Goal: Task Accomplishment & Management: Manage account settings

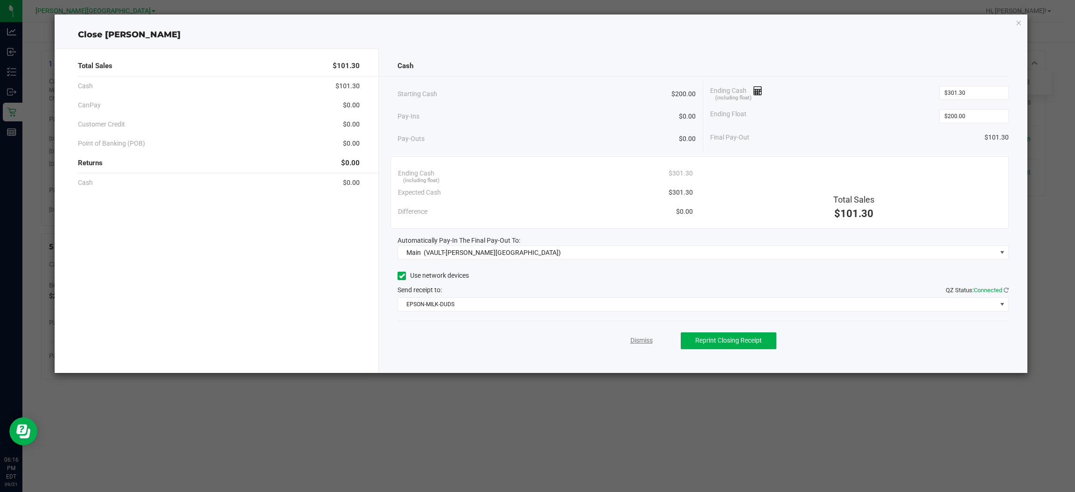
click at [646, 342] on link "Dismiss" at bounding box center [642, 341] width 22 height 10
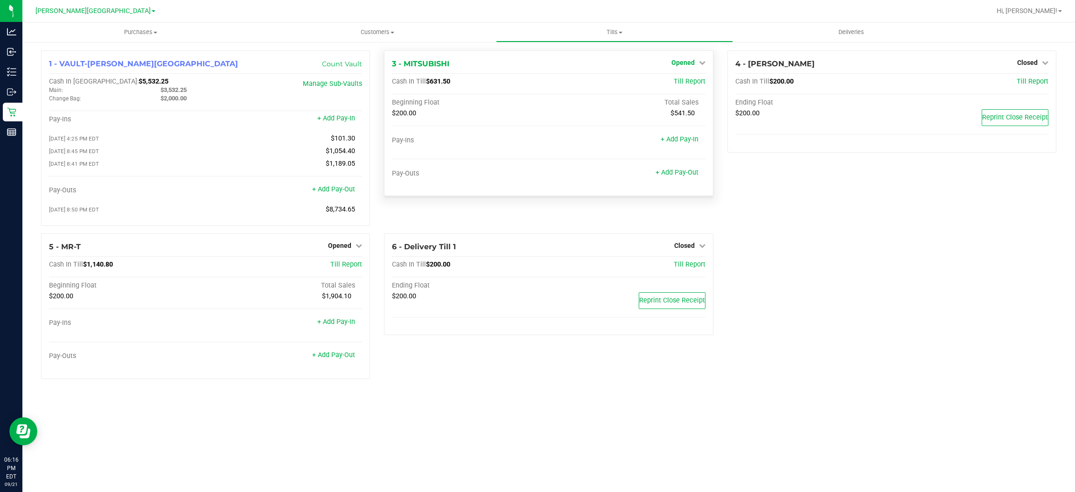
click at [692, 60] on span "Opened" at bounding box center [683, 62] width 23 height 7
click at [682, 81] on link "Close Till" at bounding box center [684, 81] width 25 height 7
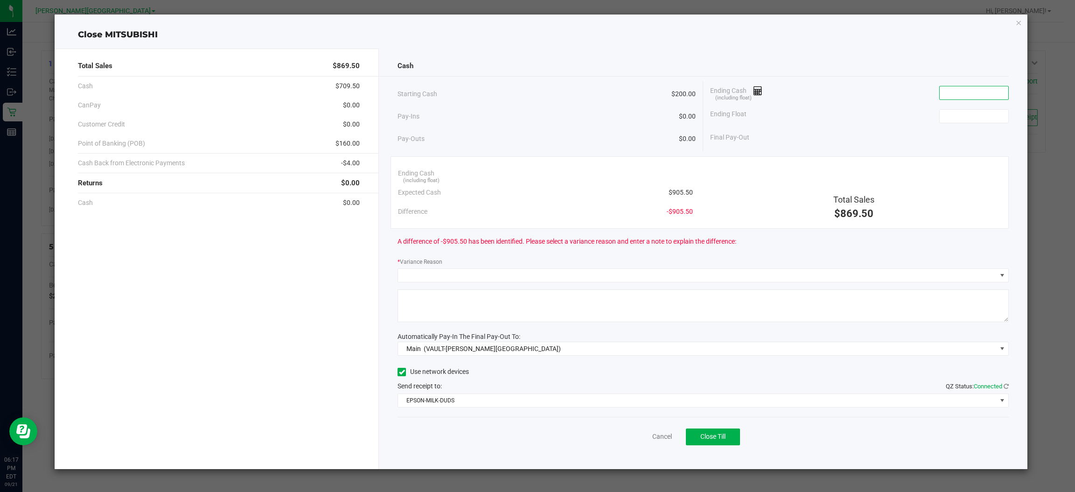
click at [965, 87] on input at bounding box center [974, 92] width 69 height 13
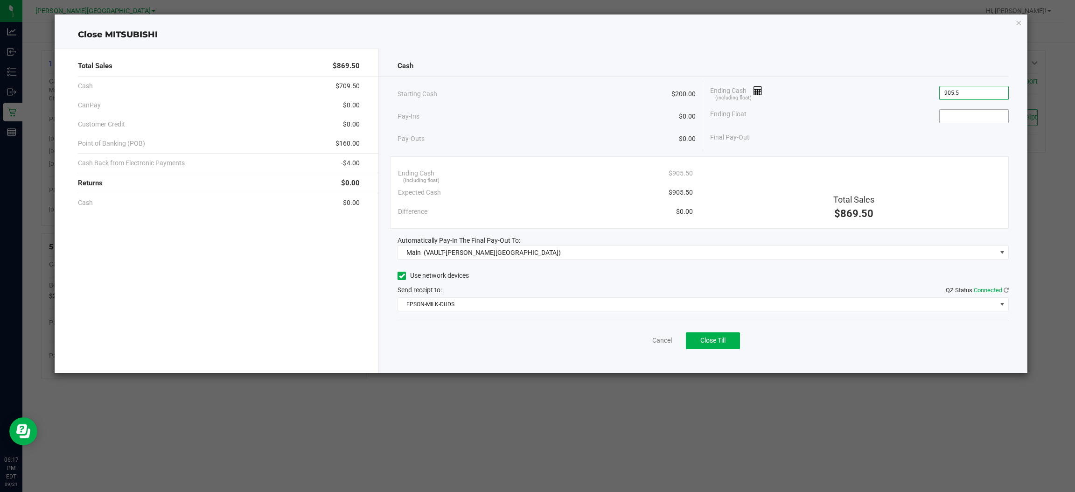
type input "$905.50"
click at [951, 113] on input at bounding box center [974, 116] width 69 height 13
type input "$200.00"
click at [724, 133] on span "Final Pay-Out" at bounding box center [729, 138] width 39 height 10
click at [715, 335] on button "Close Till" at bounding box center [713, 340] width 54 height 17
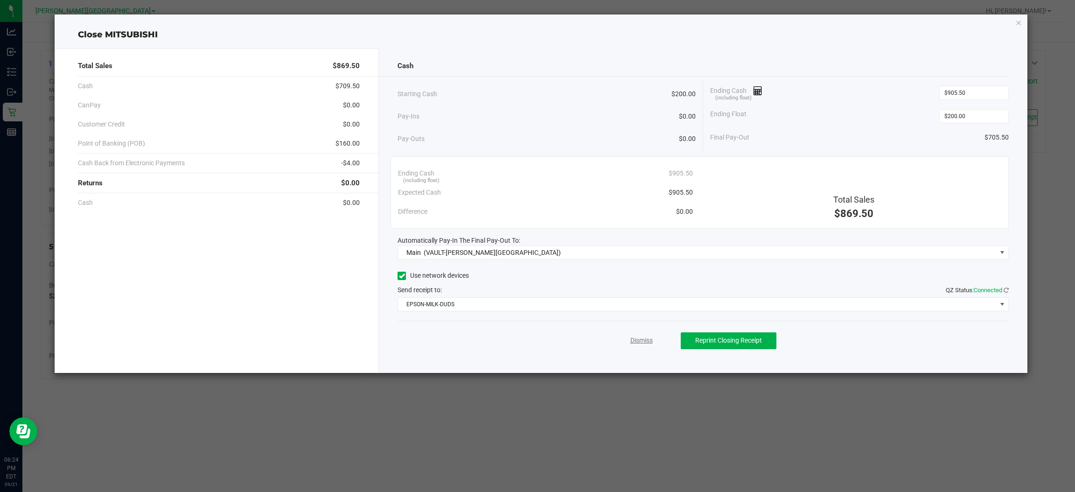
click at [642, 339] on link "Dismiss" at bounding box center [642, 341] width 22 height 10
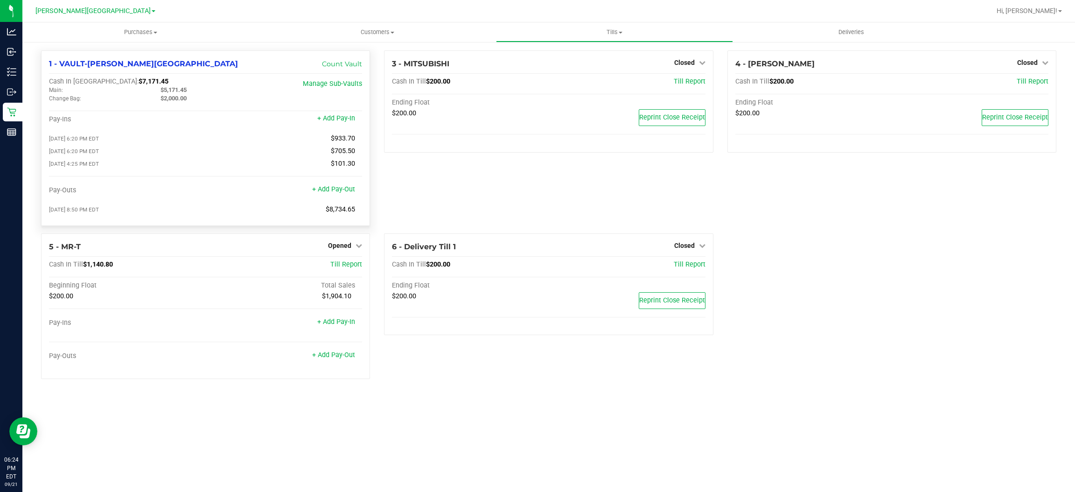
click at [180, 87] on span "$5,171.45" at bounding box center [174, 89] width 26 height 7
click at [179, 87] on span "$5,171.45" at bounding box center [174, 89] width 26 height 7
copy span "5,171.45"
click at [139, 80] on span "$7,171.45" at bounding box center [154, 81] width 30 height 8
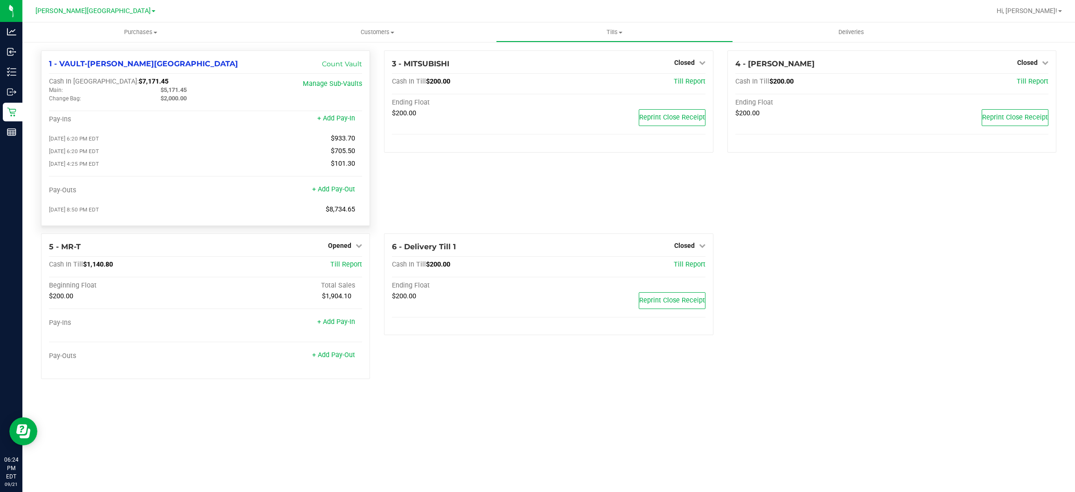
copy span "7,171.45"
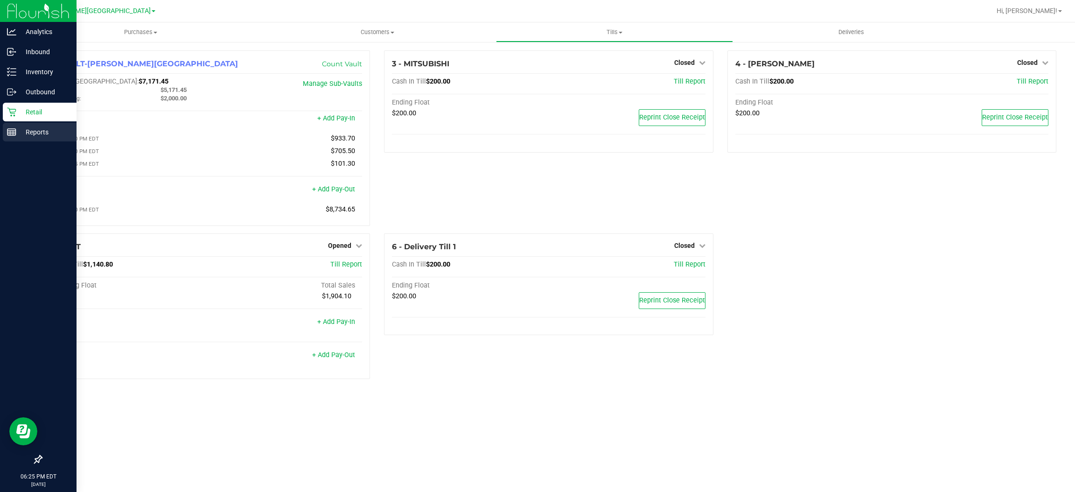
click at [29, 134] on p "Reports" at bounding box center [44, 131] width 56 height 11
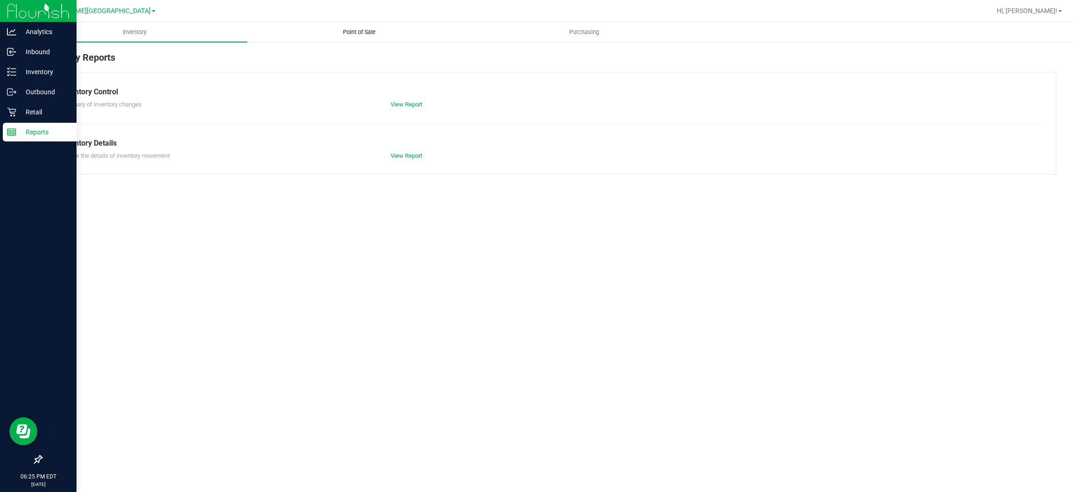
click at [351, 27] on uib-tab-heading "Point of Sale" at bounding box center [360, 32] width 224 height 19
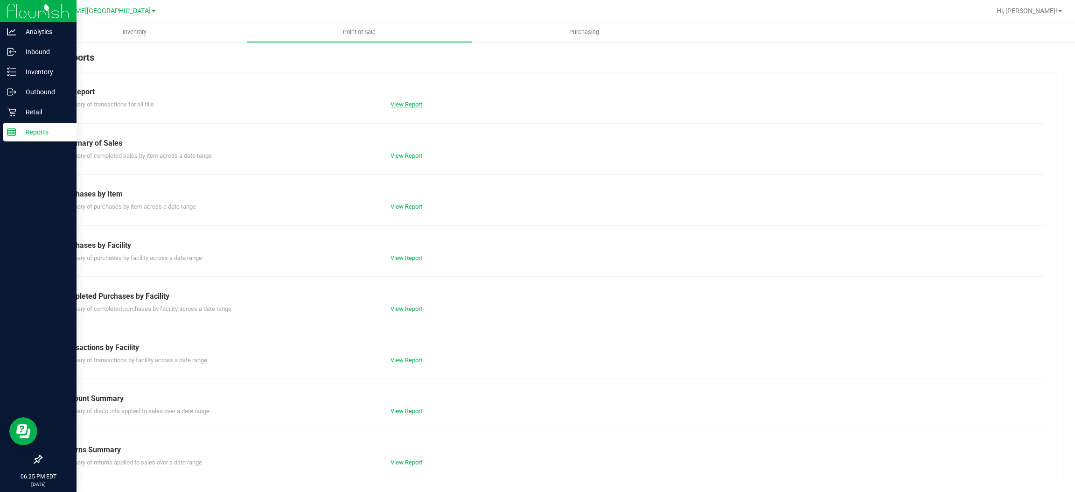
click at [402, 103] on link "View Report" at bounding box center [407, 104] width 32 height 7
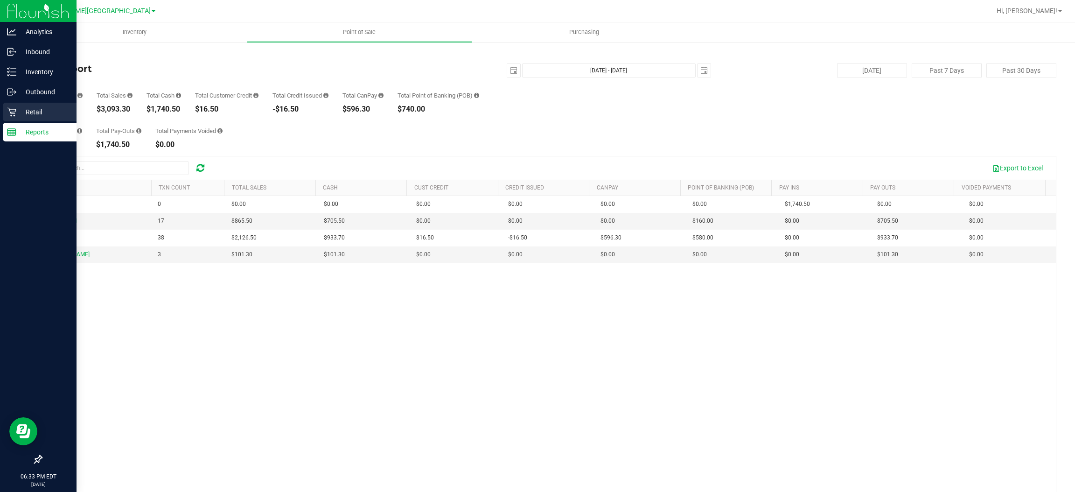
click at [29, 112] on p "Retail" at bounding box center [44, 111] width 56 height 11
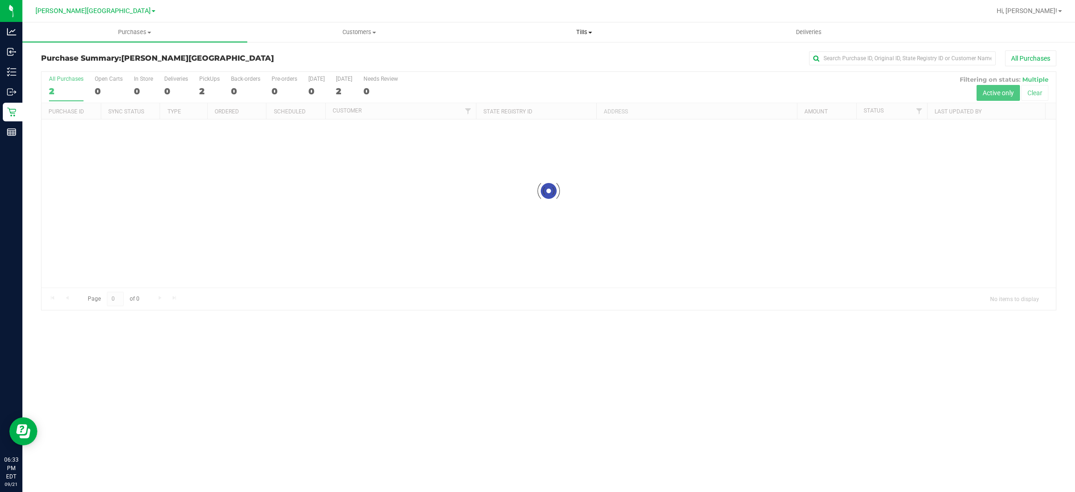
click at [575, 36] on span "Tills" at bounding box center [584, 32] width 224 height 8
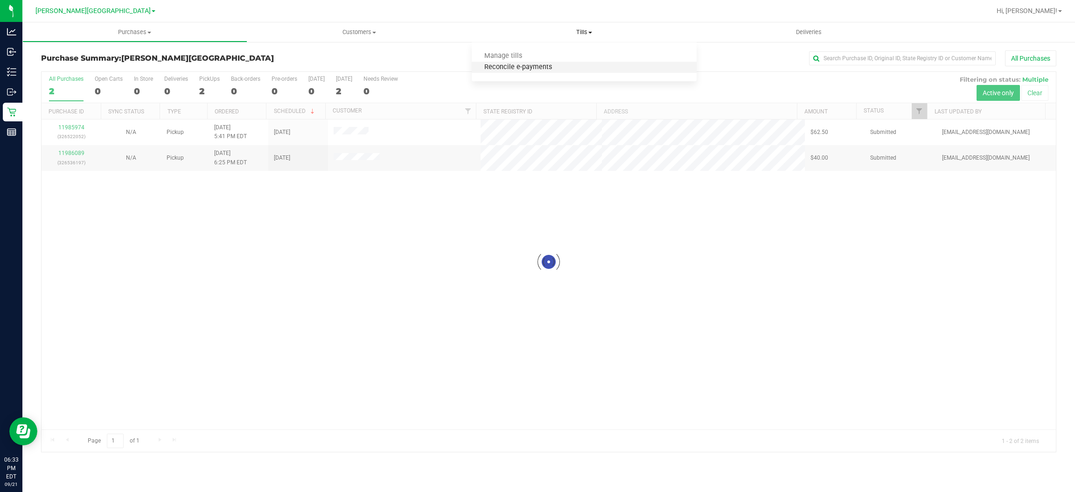
click at [503, 68] on span "Reconcile e-payments" at bounding box center [518, 67] width 93 height 8
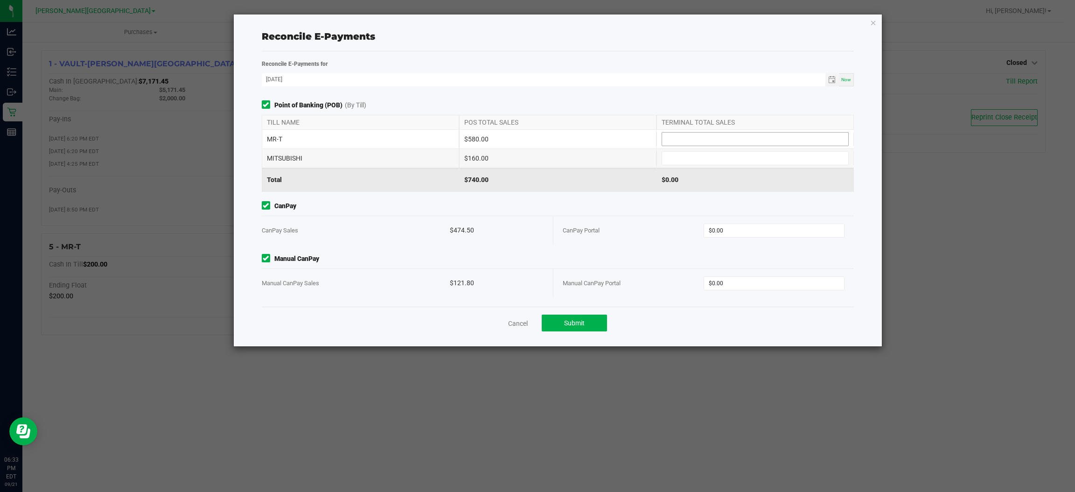
click at [666, 138] on input at bounding box center [755, 139] width 186 height 13
type input "$580.00"
click at [673, 161] on input at bounding box center [755, 158] width 186 height 13
type input "$160.00"
click at [726, 235] on input "0" at bounding box center [774, 230] width 140 height 13
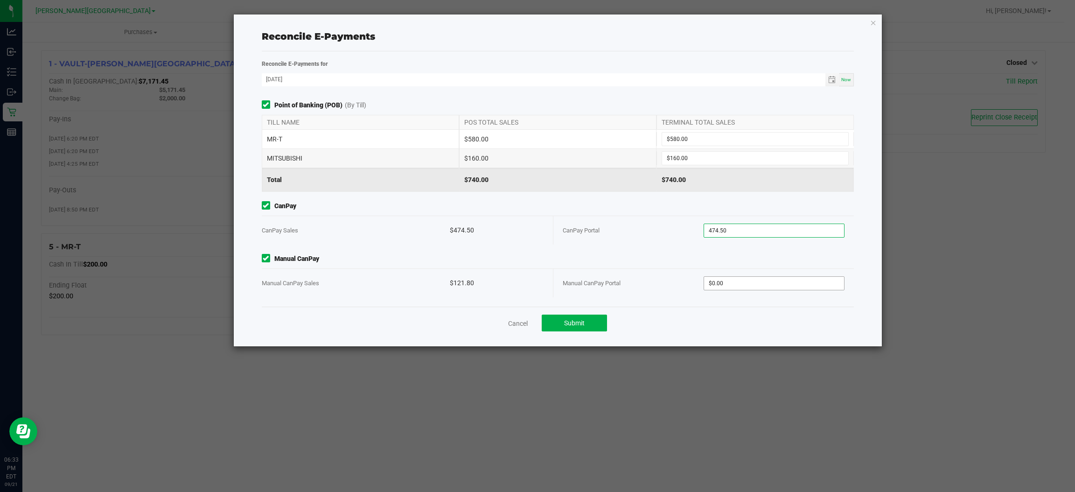
type input "$474.50"
click at [740, 284] on input "0" at bounding box center [774, 283] width 140 height 13
type input "$121.80"
click at [629, 248] on div "Point of Banking (POB) (By Till) TILL NAME POS TOTAL SALES TERMINAL TOTAL SALES…" at bounding box center [558, 203] width 606 height 206
click at [579, 320] on span "Submit" at bounding box center [574, 322] width 21 height 7
